Goal: Task Accomplishment & Management: Manage account settings

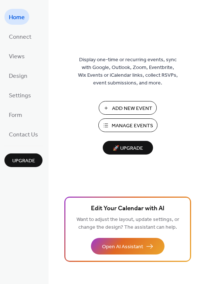
click at [105, 125] on button "Manage Events" at bounding box center [127, 125] width 59 height 14
click at [21, 95] on span "Settings" at bounding box center [20, 95] width 22 height 11
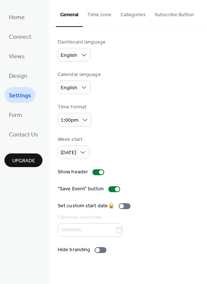
click at [137, 19] on button "Categories" at bounding box center [133, 13] width 34 height 26
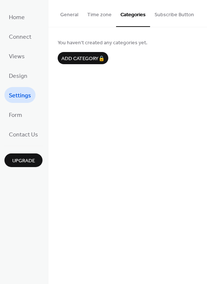
click at [165, 17] on button "Subscribe Button" at bounding box center [174, 13] width 48 height 26
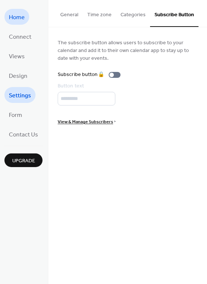
click at [25, 16] on link "Home" at bounding box center [16, 17] width 25 height 16
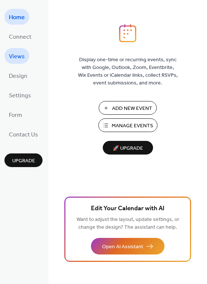
click at [17, 55] on span "Views" at bounding box center [17, 56] width 16 height 11
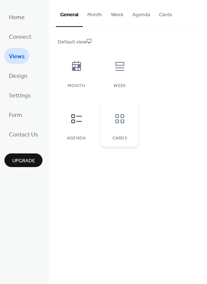
click at [119, 125] on div at bounding box center [119, 119] width 22 height 22
click at [119, 66] on icon at bounding box center [120, 66] width 12 height 12
click at [76, 121] on icon at bounding box center [76, 119] width 12 height 12
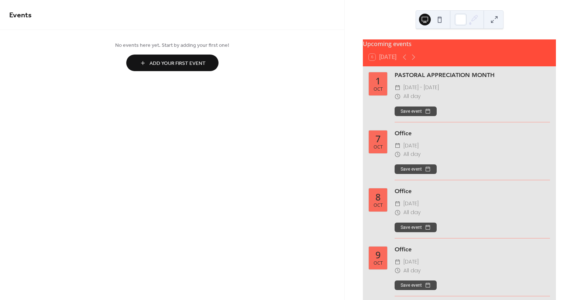
click at [403, 158] on span "All day" at bounding box center [411, 154] width 17 height 9
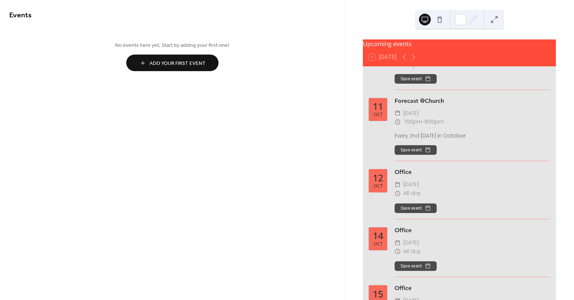
scroll to position [355, 0]
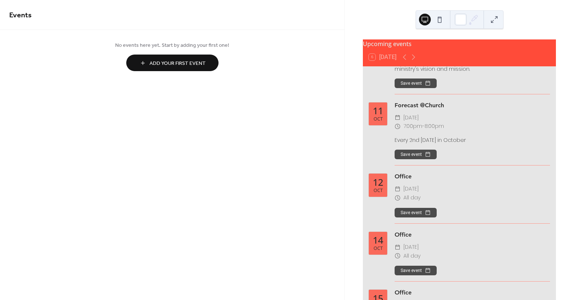
click at [493, 18] on button at bounding box center [494, 20] width 12 height 12
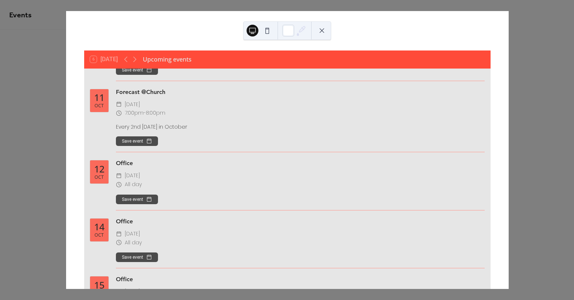
click at [323, 31] on button at bounding box center [322, 31] width 12 height 12
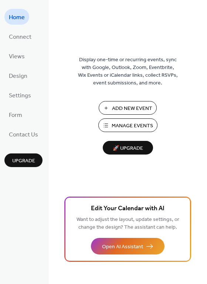
click at [109, 125] on button "Manage Events" at bounding box center [127, 125] width 59 height 14
